Goal: Information Seeking & Learning: Find specific page/section

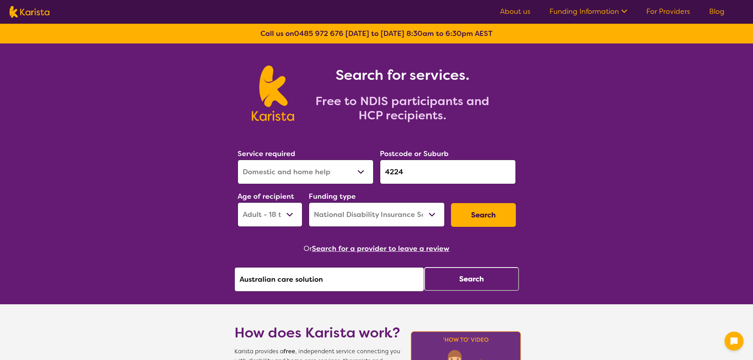
select select "Domestic and home help"
select select "AD"
select select "NDIS"
drag, startPoint x: 329, startPoint y: 282, endPoint x: 79, endPoint y: 310, distance: 251.7
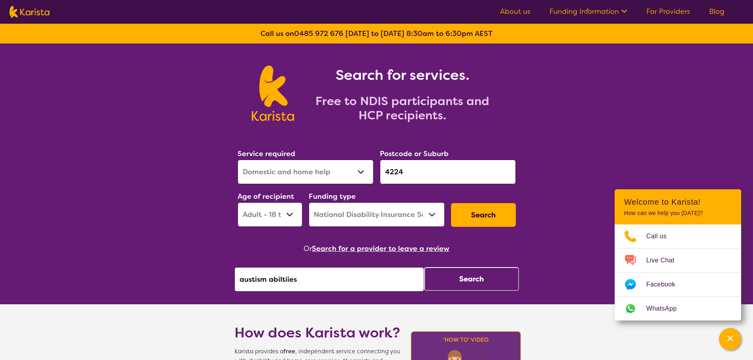
drag, startPoint x: 298, startPoint y: 279, endPoint x: 241, endPoint y: 287, distance: 57.1
click at [241, 287] on input "austism abiltiies" at bounding box center [329, 279] width 190 height 25
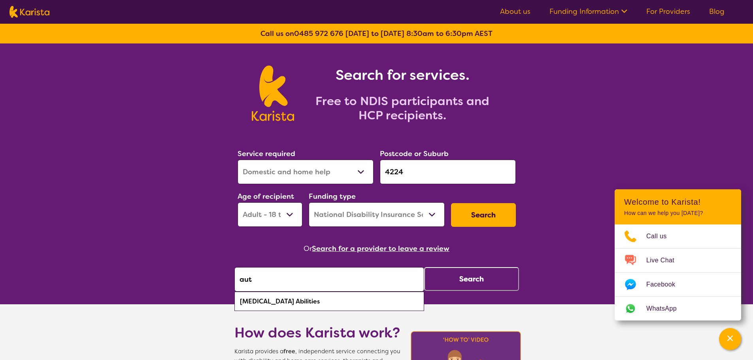
click at [243, 302] on div "[MEDICAL_DATA] Abilities" at bounding box center [329, 301] width 182 height 15
type input "[MEDICAL_DATA] Abilities"
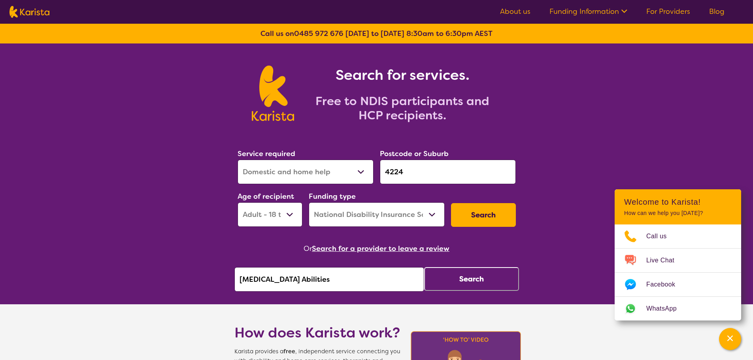
click at [482, 280] on button "Search" at bounding box center [471, 279] width 95 height 24
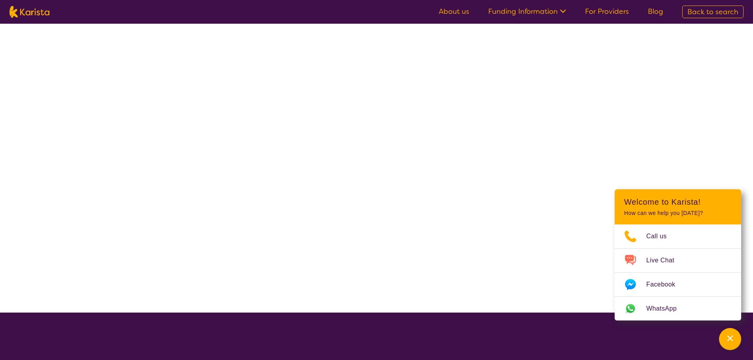
select select "by_score"
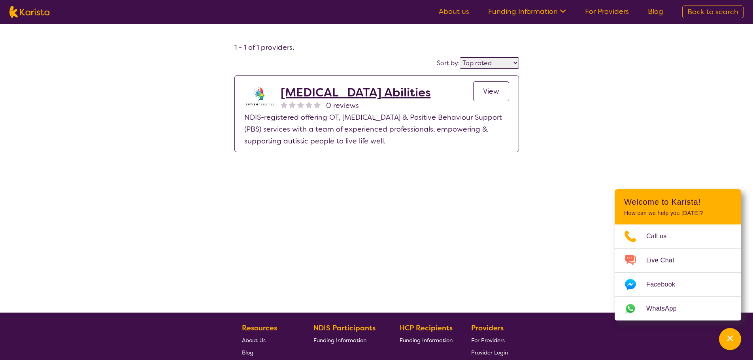
click at [26, 10] on img at bounding box center [29, 12] width 40 height 12
select select "Domestic and home help"
select select "AD"
select select "NDIS"
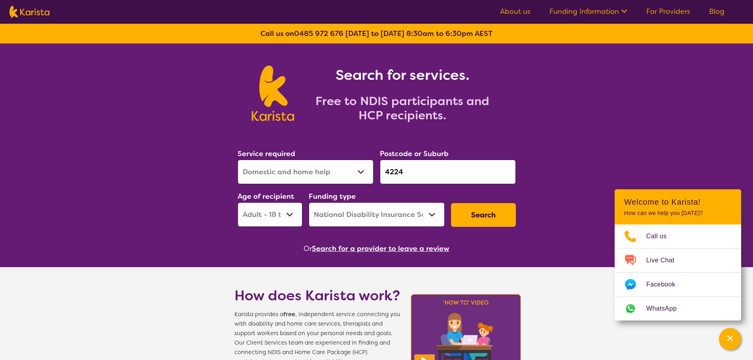
click at [367, 249] on button "Search for a provider to leave a review" at bounding box center [381, 249] width 138 height 12
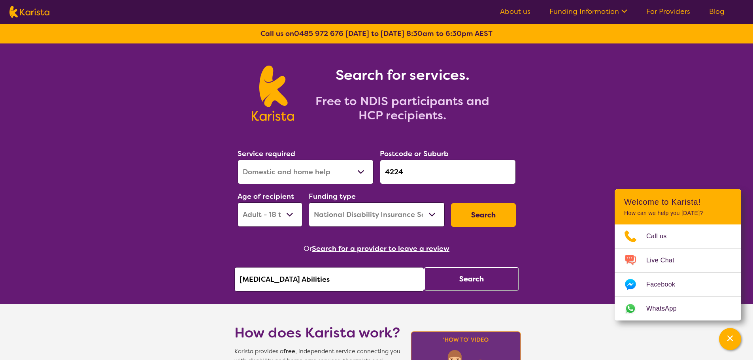
drag, startPoint x: 342, startPoint y: 275, endPoint x: 157, endPoint y: 281, distance: 184.7
paste input "Yes We Care Community Servic"
type input "Yes We Care Community Services"
click button "Search" at bounding box center [471, 279] width 95 height 24
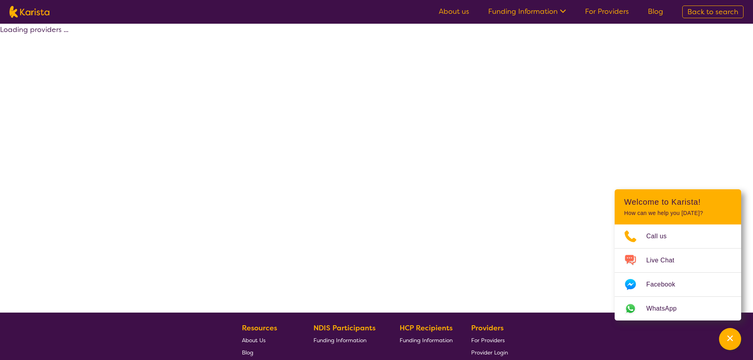
select select "by_score"
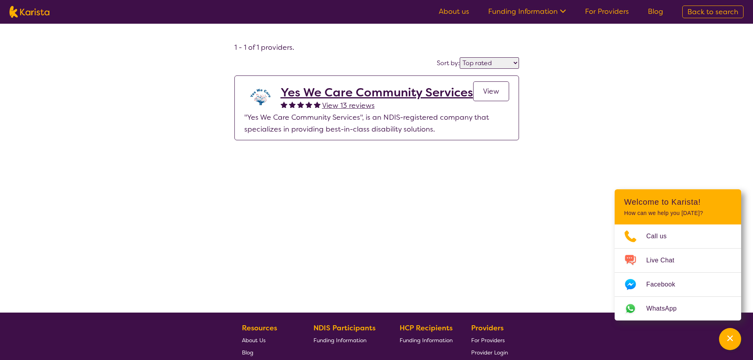
click at [29, 18] on nav "About us Funding Information NDIS - National Disability Insurance Scheme HCP - …" at bounding box center [376, 12] width 753 height 24
click at [23, 14] on img at bounding box center [29, 12] width 40 height 12
select select "Domestic and home help"
select select "AD"
select select "NDIS"
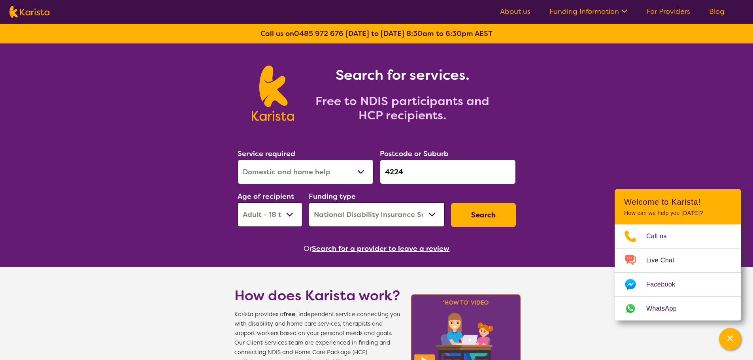
click at [303, 164] on select "Allied Health Assistant Assessment ([MEDICAL_DATA] or [MEDICAL_DATA]) Behaviour…" at bounding box center [306, 172] width 136 height 25
select select "Support worker"
click at [238, 160] on select "Allied Health Assistant Assessment ([MEDICAL_DATA] or [MEDICAL_DATA]) Behaviour…" at bounding box center [306, 172] width 136 height 25
drag, startPoint x: 412, startPoint y: 168, endPoint x: 338, endPoint y: 177, distance: 75.0
click at [338, 177] on div "Service required Allied Health Assistant Assessment ([MEDICAL_DATA] or [MEDICAL…" at bounding box center [376, 187] width 285 height 85
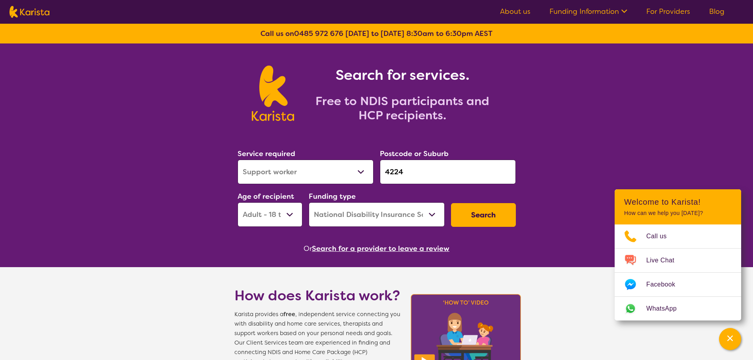
paste input "5114"
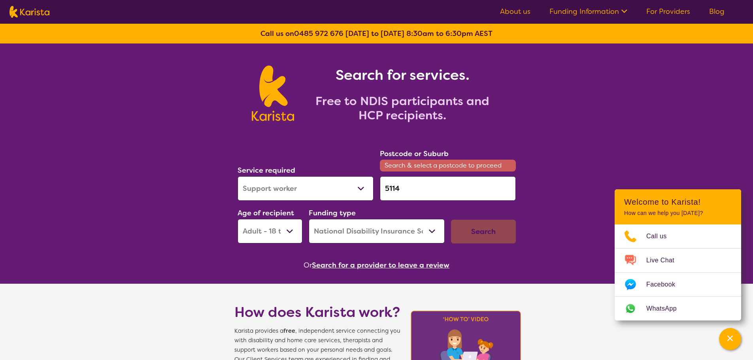
click at [489, 187] on input "5114" at bounding box center [448, 188] width 136 height 25
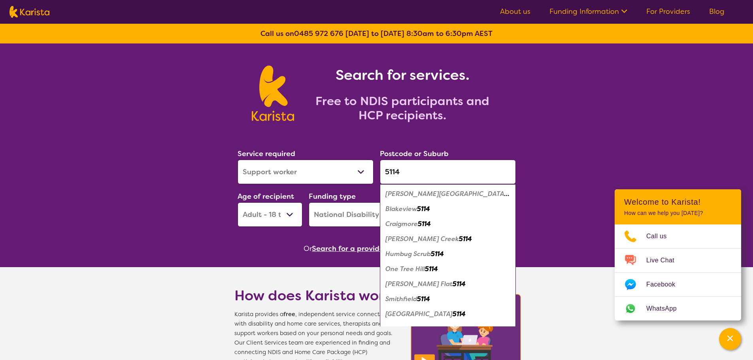
type input "5114"
click at [417, 194] on em "[PERSON_NAME][GEOGRAPHIC_DATA]" at bounding box center [447, 194] width 124 height 8
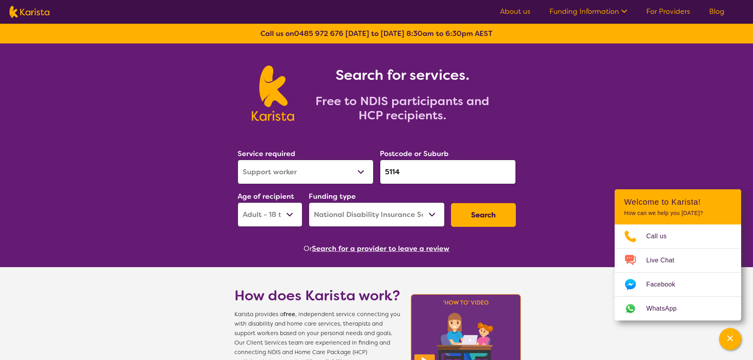
click at [496, 213] on button "Search" at bounding box center [483, 215] width 65 height 24
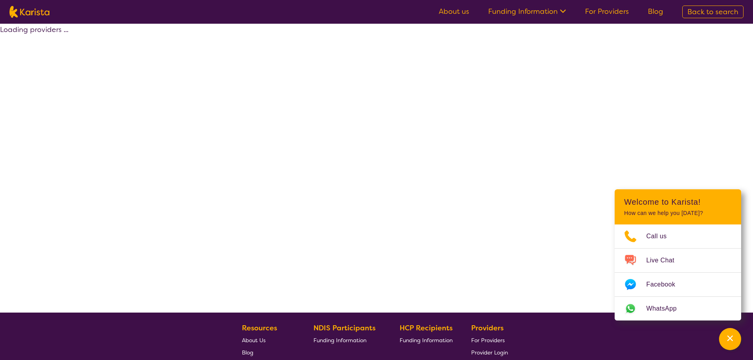
select select "by_score"
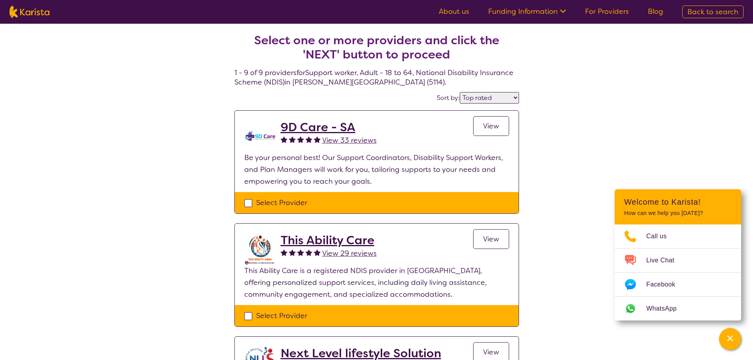
click at [21, 7] on img at bounding box center [29, 12] width 40 height 12
select select "Support worker"
select select "AD"
select select "NDIS"
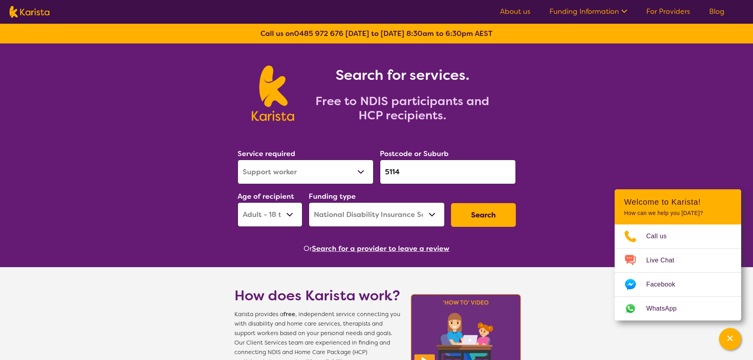
click at [274, 208] on select "Early Childhood - 0 to 9 Child - 10 to 11 Adolescent - 12 to 17 Adult - 18 to 6…" at bounding box center [270, 214] width 65 height 25
